Goal: Task Accomplishment & Management: Use online tool/utility

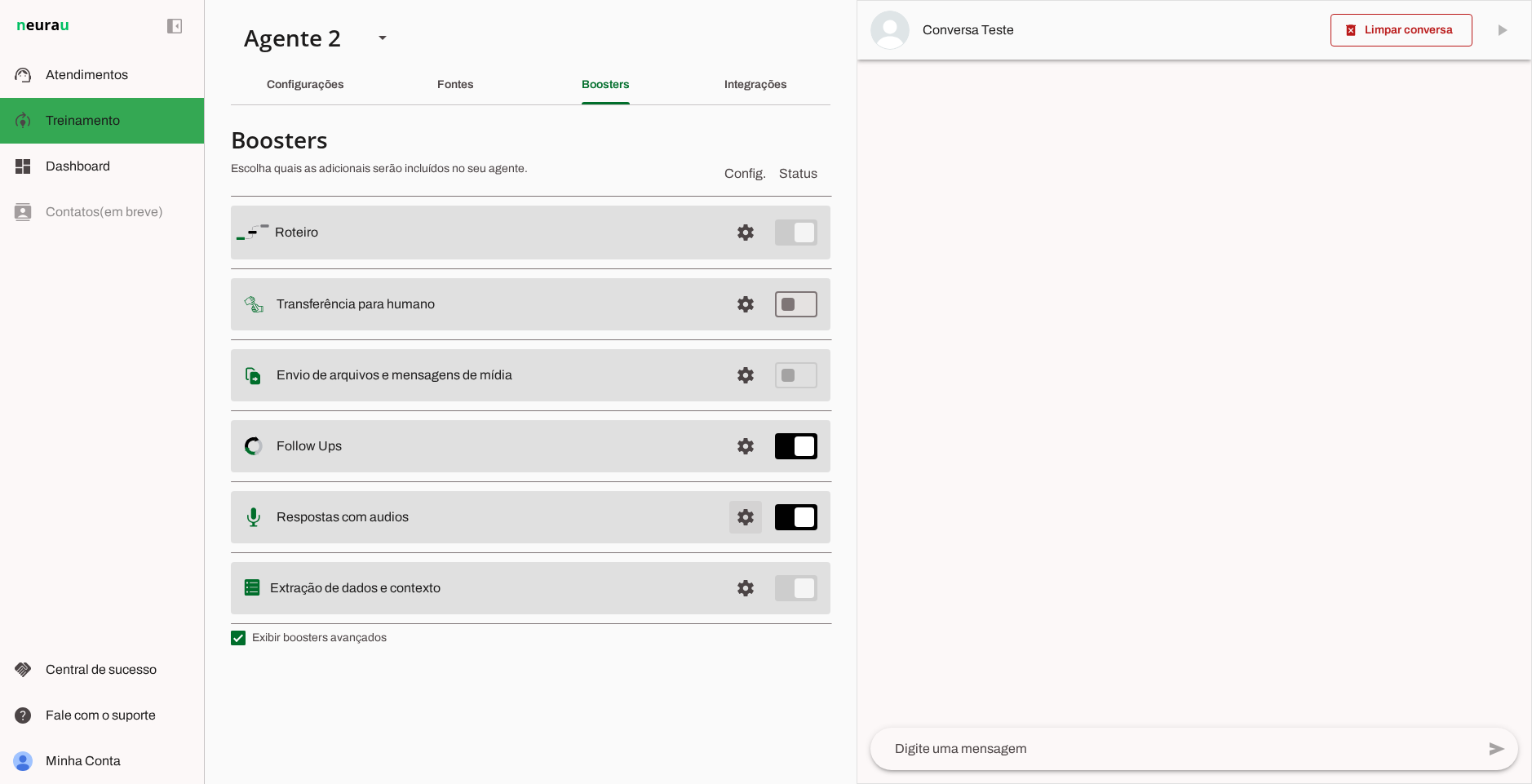
click at [742, 519] on span at bounding box center [745, 517] width 39 height 39
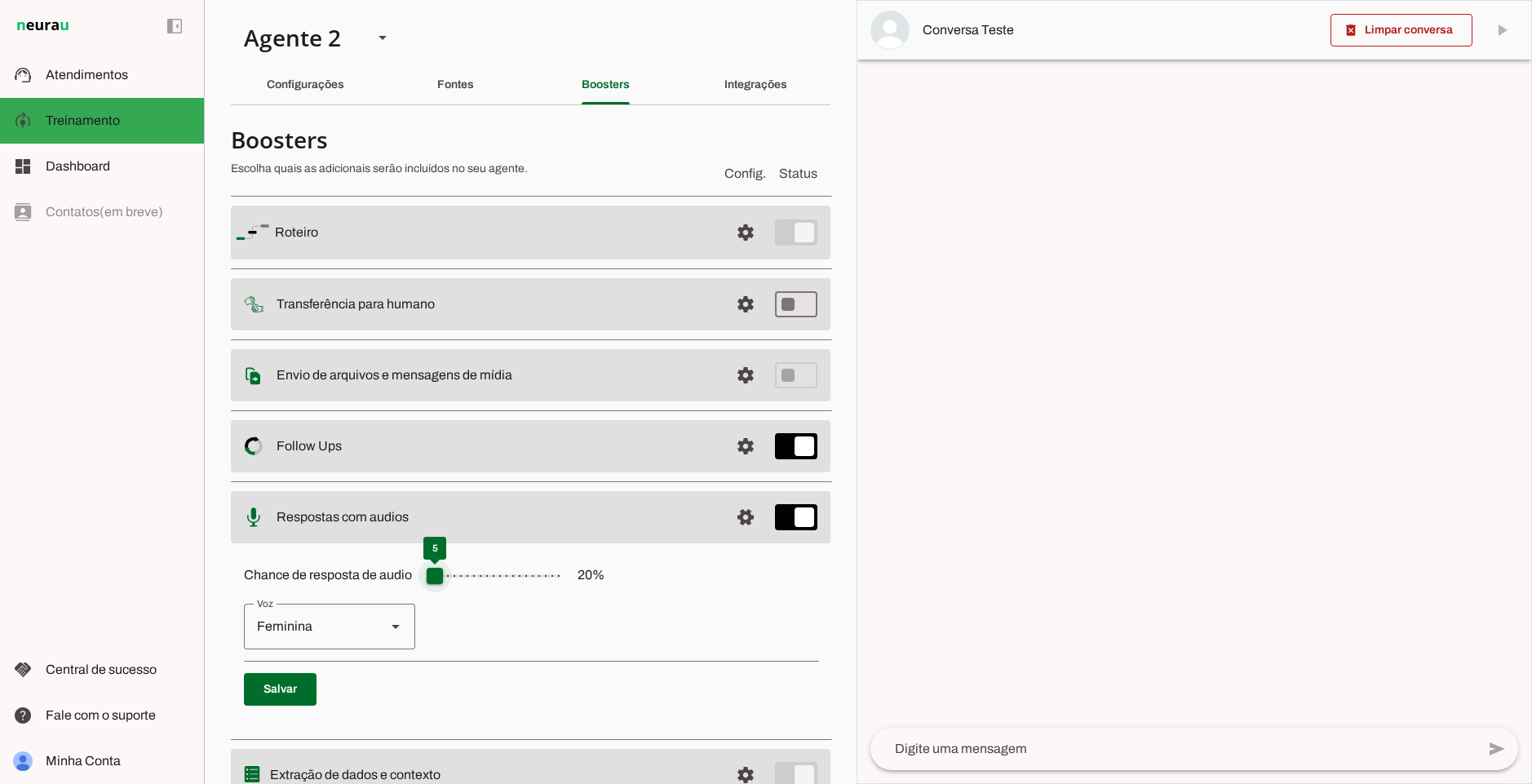
drag, startPoint x: 455, startPoint y: 578, endPoint x: 431, endPoint y: 582, distance: 24.3
type input "*"
type md-slider "5"
click at [431, 582] on input "Chance de resposta de audio 20 %" at bounding box center [493, 576] width 163 height 33
click at [268, 685] on span at bounding box center [280, 690] width 73 height 39
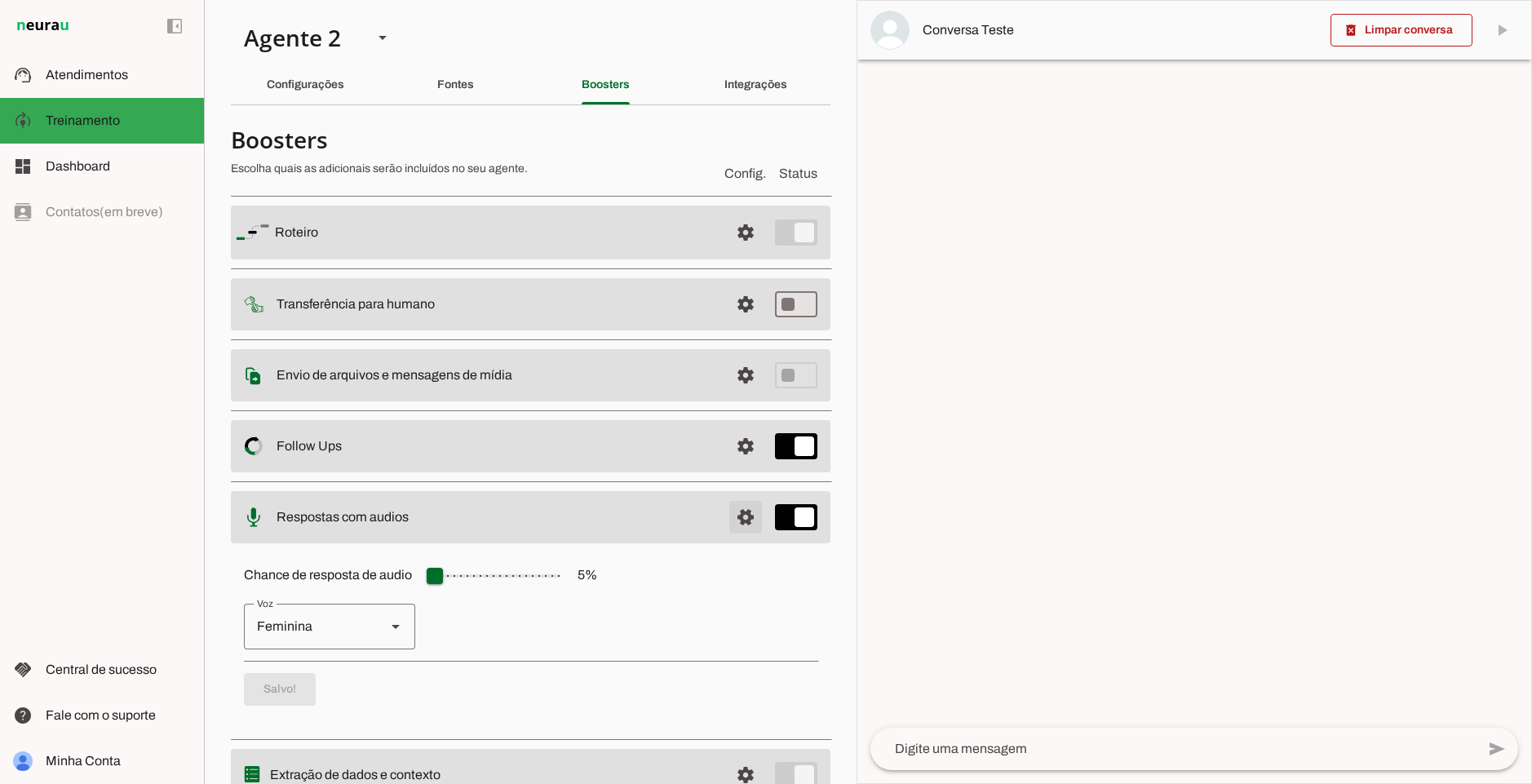
click at [727, 516] on span at bounding box center [745, 517] width 39 height 39
